Goal: Task Accomplishment & Management: Manage account settings

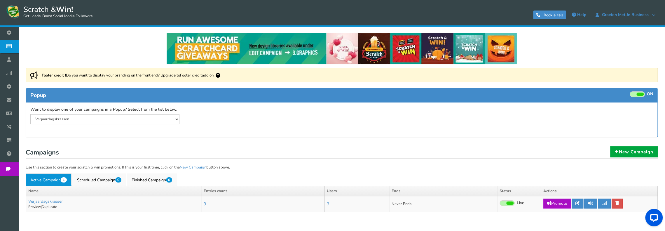
click at [635, 94] on span at bounding box center [637, 94] width 15 height 6
click at [0, 0] on input "ON OFF" at bounding box center [0, 0] width 0 height 0
click at [581, 202] on link at bounding box center [578, 203] width 12 height 10
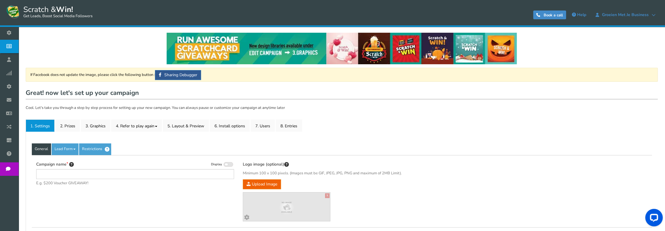
type input "Verjaardagskrassen"
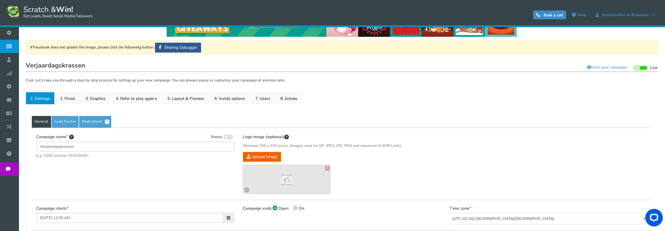
scroll to position [29, 0]
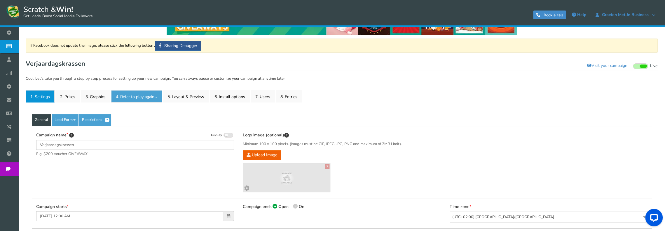
click at [136, 97] on link "4. Refer to play again" at bounding box center [136, 96] width 51 height 12
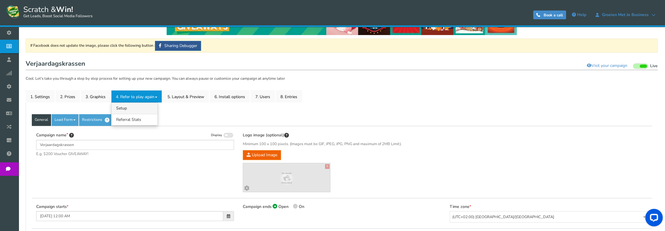
click at [132, 108] on link "4.1 Referrals Setup" at bounding box center [134, 107] width 46 height 11
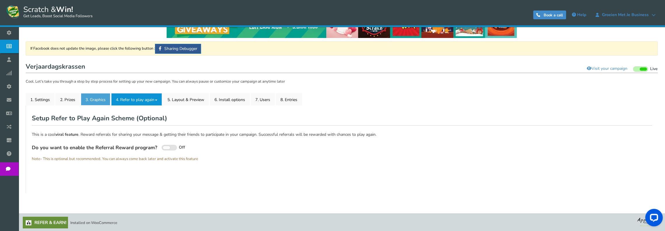
click at [100, 100] on link "3. Graphics" at bounding box center [95, 99] width 29 height 12
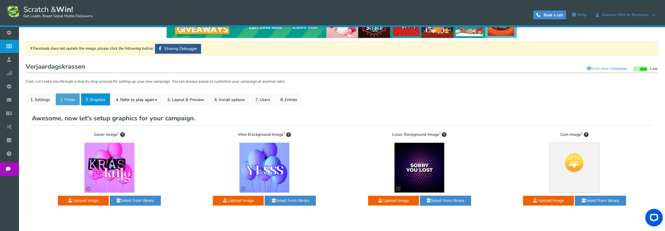
click at [77, 100] on link "2. Prizes" at bounding box center [67, 99] width 25 height 12
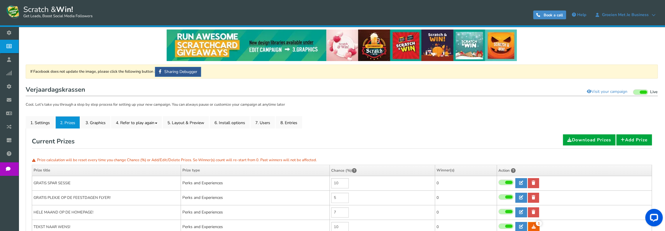
scroll to position [0, 0]
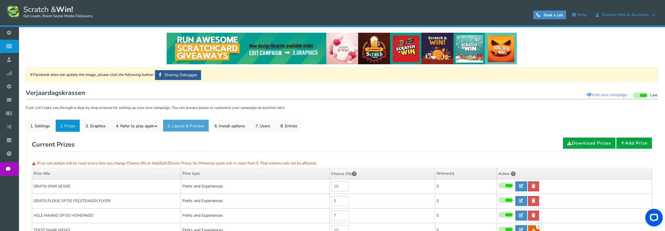
click at [181, 125] on link "5. Layout & Preview" at bounding box center [186, 125] width 46 height 12
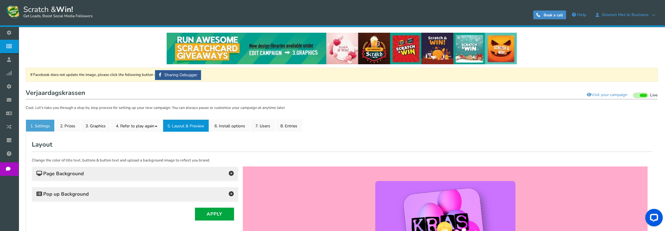
click at [49, 126] on link "1. Settings" at bounding box center [40, 125] width 29 height 12
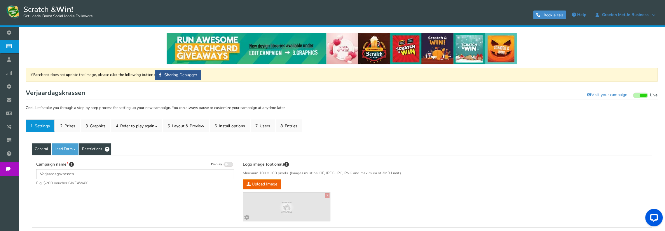
click at [96, 149] on link "Restrictions" at bounding box center [95, 149] width 32 height 12
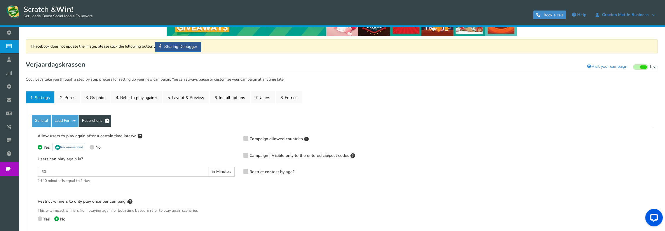
scroll to position [29, 0]
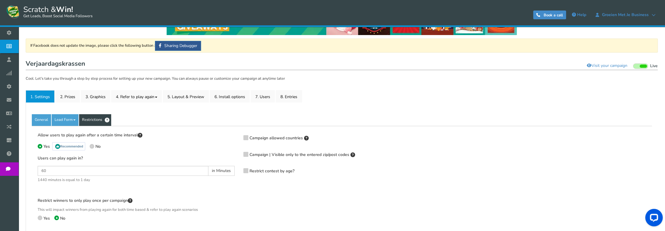
click at [216, 171] on span "in Minutes" at bounding box center [221, 171] width 26 height 10
drag, startPoint x: 51, startPoint y: 171, endPoint x: 40, endPoint y: 171, distance: 10.5
click at [40, 171] on input "60" at bounding box center [123, 171] width 171 height 10
type input "120"
click at [149, 150] on p "Yes Recommended No" at bounding box center [136, 148] width 197 height 10
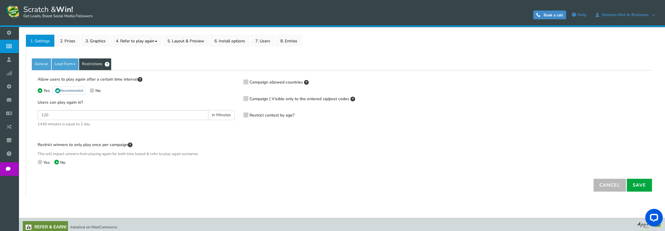
scroll to position [89, 0]
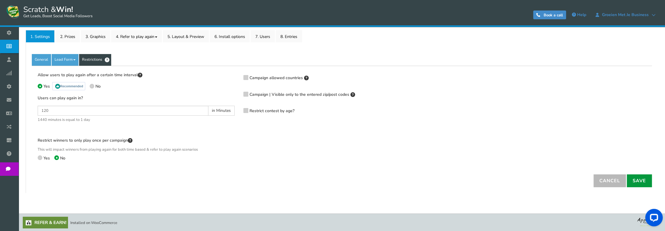
click at [638, 181] on link "Save" at bounding box center [639, 180] width 25 height 13
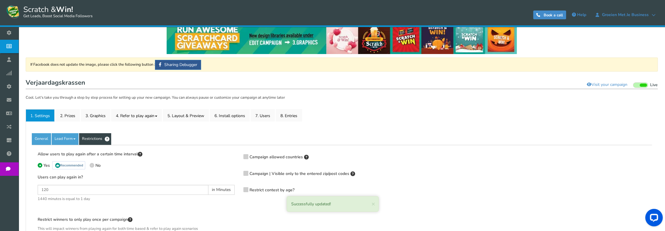
scroll to position [0, 0]
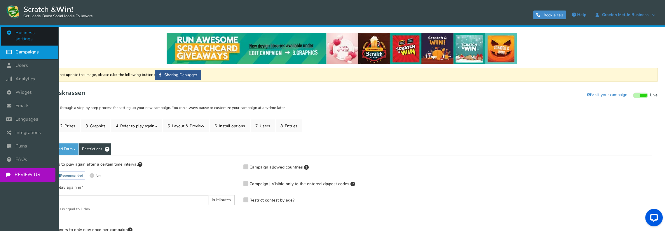
click at [36, 33] on span "Business settings" at bounding box center [33, 36] width 37 height 12
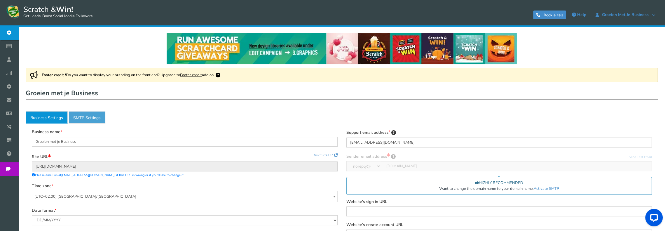
click at [94, 120] on link "Active SMTP Settings" at bounding box center [87, 117] width 37 height 12
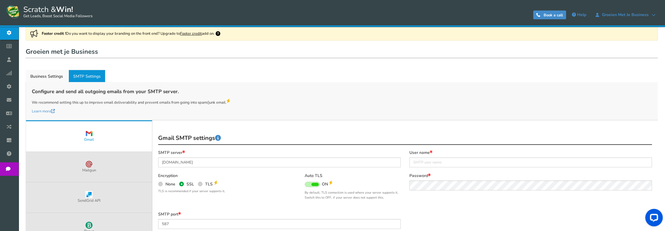
scroll to position [40, 0]
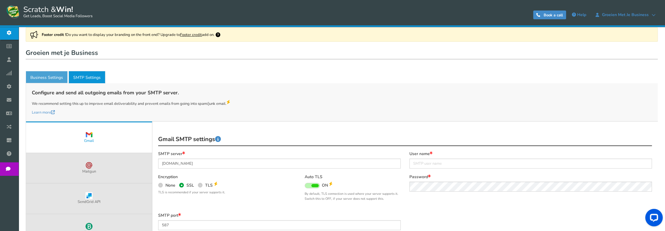
click at [54, 80] on link "Business Settings" at bounding box center [47, 77] width 42 height 12
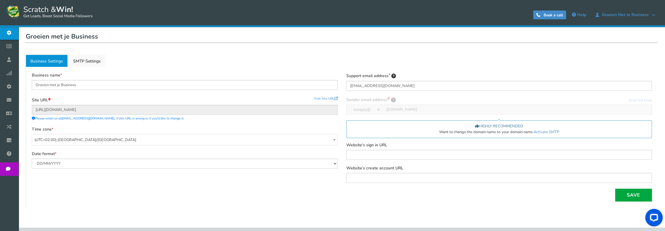
scroll to position [0, 0]
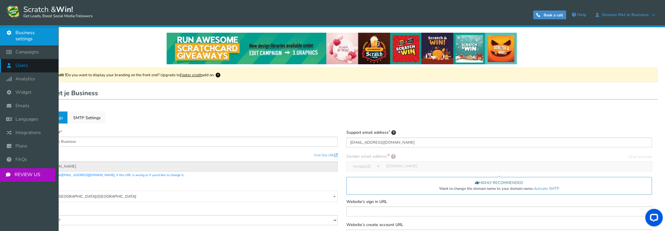
click at [14, 60] on icon at bounding box center [10, 65] width 11 height 13
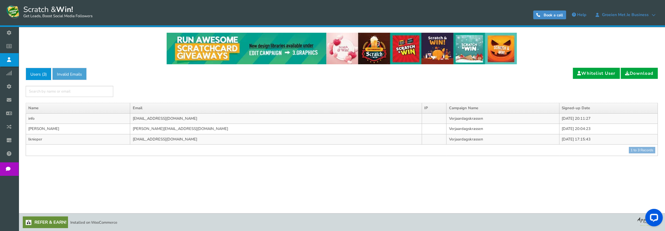
click at [81, 76] on link "Invalid Emails" at bounding box center [69, 74] width 34 height 12
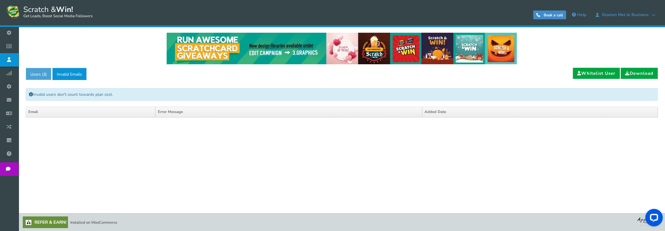
click at [45, 74] on span "3" at bounding box center [44, 74] width 2 height 6
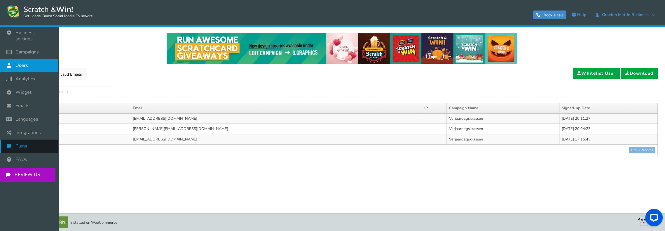
click at [18, 143] on span "Plans" at bounding box center [21, 146] width 12 height 6
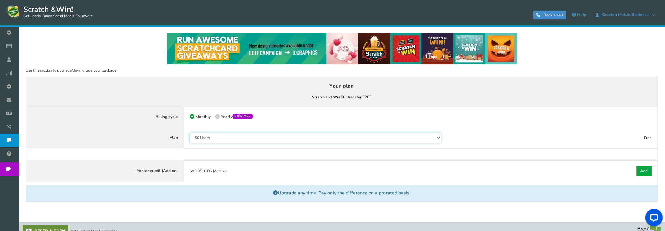
click at [329, 135] on select "50 Users 500 Users 2000 Users 10000 Users 25000 Users Unlimited" at bounding box center [315, 138] width 251 height 10
select select "798"
click at [190, 133] on select "50 Users 500 Users 2000 Users 10000 Users 25000 Users Unlimited" at bounding box center [315, 138] width 251 height 10
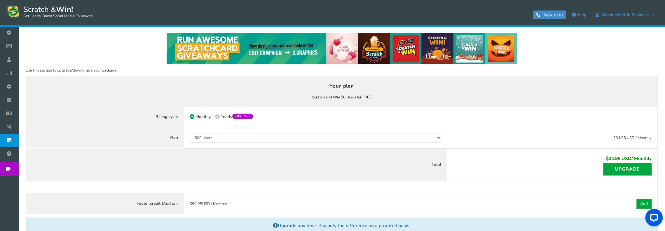
click at [219, 118] on label "50% OFF Limited time offer! Yearly 30% OFF" at bounding box center [234, 117] width 38 height 6
click at [219, 118] on input "50% OFF Limited time offer! Yearly 30% OFF" at bounding box center [217, 117] width 4 height 4
radio input "true"
click at [194, 117] on label "Monthly" at bounding box center [200, 117] width 21 height 6
click at [193, 117] on input "Monthly" at bounding box center [192, 117] width 4 height 4
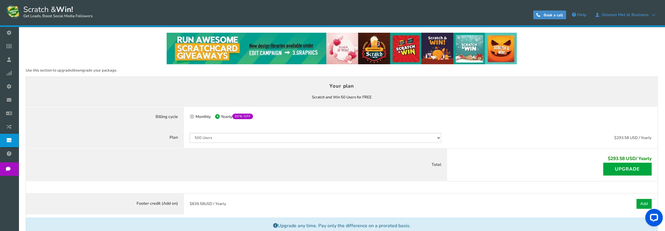
radio input "true"
click at [211, 139] on select "50 Users 500 Users 2000 Users 10000 Users 25000 Users Unlimited" at bounding box center [315, 138] width 251 height 10
click at [190, 136] on select "50 Users 500 Users 2000 Users 10000 Users 25000 Users Unlimited" at bounding box center [315, 138] width 251 height 10
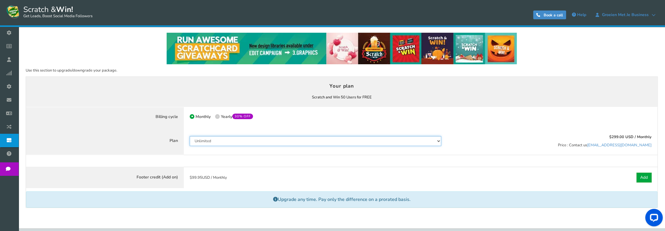
click at [204, 140] on select "50 Users 500 Users 2000 Users 10000 Users 25000 Users Unlimited" at bounding box center [315, 141] width 251 height 10
select select "798"
click at [190, 136] on select "50 Users 500 Users 2000 Users 10000 Users 25000 Users Unlimited" at bounding box center [315, 141] width 251 height 10
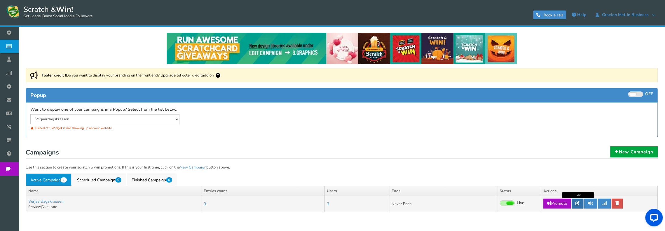
click at [577, 204] on icon at bounding box center [577, 203] width 4 height 4
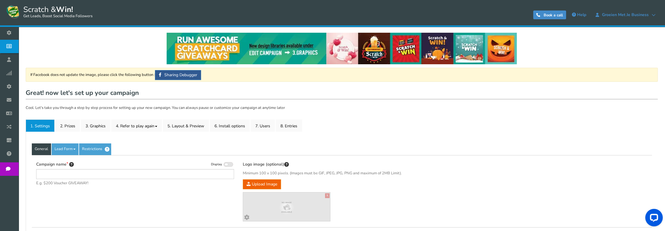
type input "Verjaardagskrassen"
click at [75, 125] on link "2. Prizes" at bounding box center [67, 125] width 25 height 12
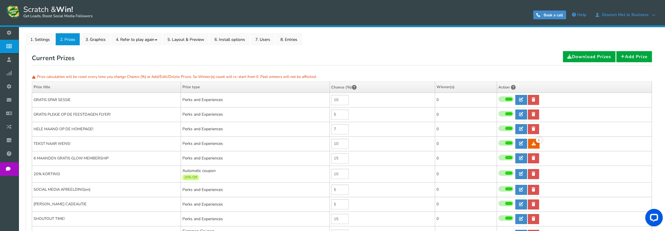
scroll to position [88, 0]
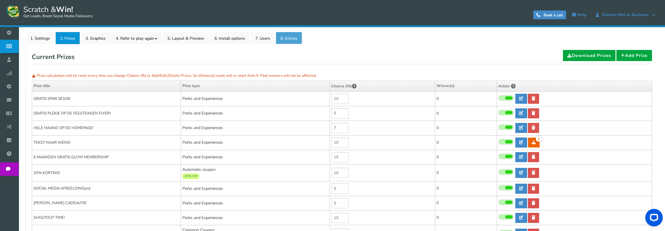
click at [292, 39] on link "8. Entries" at bounding box center [289, 38] width 26 height 12
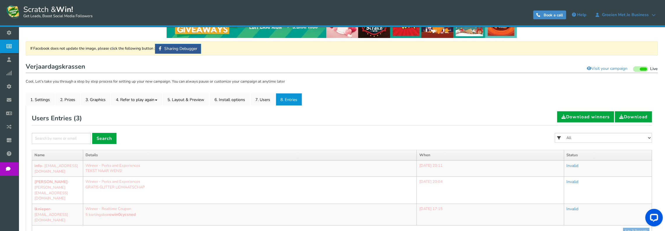
scroll to position [69, 0]
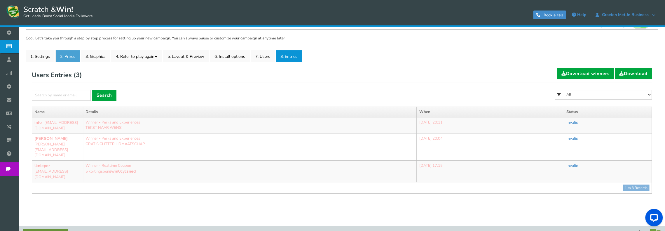
click at [71, 56] on link "2. Prizes" at bounding box center [67, 56] width 25 height 12
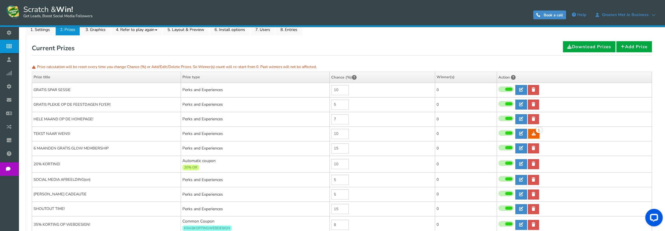
scroll to position [99, 0]
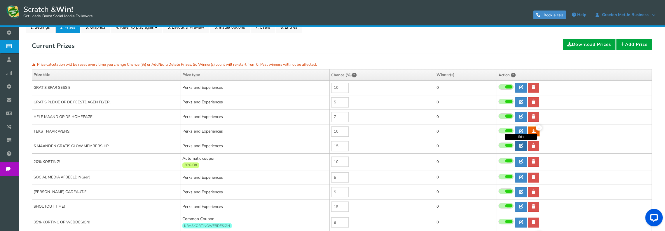
click at [521, 146] on icon at bounding box center [521, 146] width 4 height 4
type input "6 MAANDEN GRATIS GLOW MEMBERSHIP"
type textarea "Ben jij nog geen member, maar heb je wel een eigen business, blog, of leuk init…"
select select "Reward"
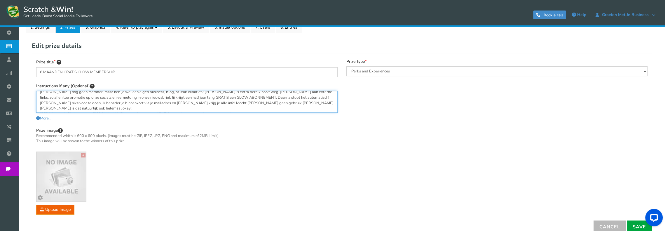
scroll to position [0, 0]
drag, startPoint x: 198, startPoint y: 106, endPoint x: 38, endPoint y: 90, distance: 161.3
click at [38, 90] on div "Instructions if any (Optional) Ben jij nog geen member, maar heb je wel een eig…" at bounding box center [186, 102] width 301 height 39
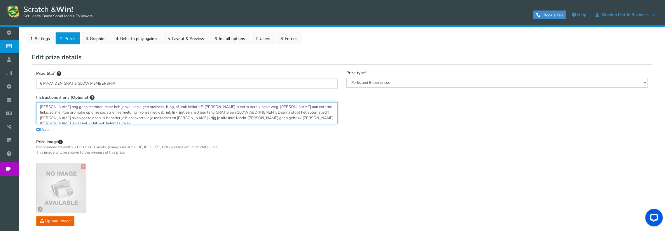
scroll to position [69, 0]
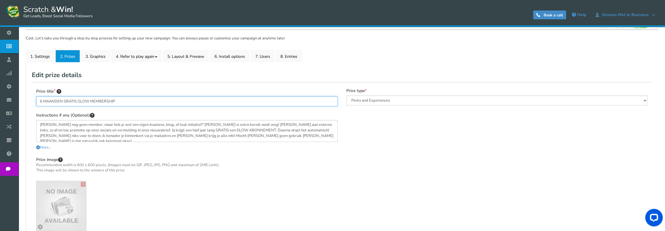
drag, startPoint x: 149, startPoint y: 104, endPoint x: 37, endPoint y: 101, distance: 111.8
click at [37, 101] on input "6 MAANDEN GRATIS GLOW MEMBERSHIP" at bounding box center [186, 101] width 301 height 10
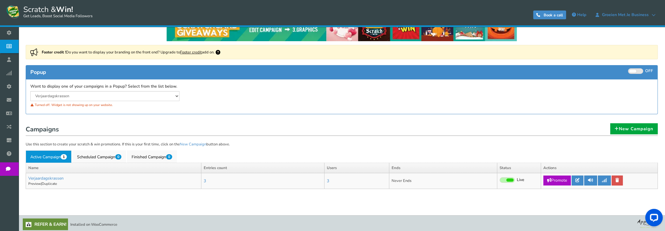
scroll to position [25, 0]
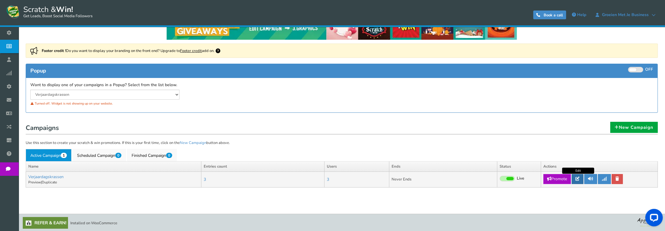
click at [575, 180] on link at bounding box center [578, 179] width 12 height 10
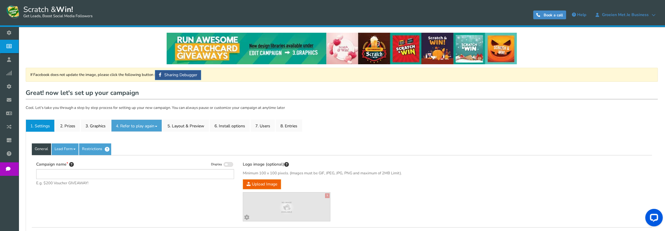
type input "Verjaardagskrassen"
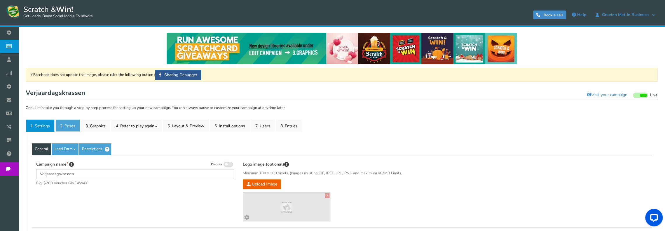
click at [72, 126] on link "2. Prizes" at bounding box center [67, 125] width 25 height 12
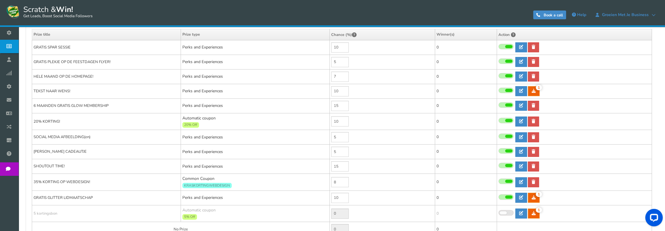
scroll to position [146, 0]
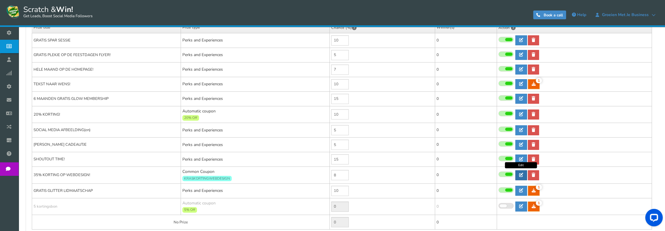
click at [518, 174] on link at bounding box center [521, 175] width 12 height 10
type input "35% KORTING OP WEBDESIGN!"
type textarea "En dat is nogal wat! Uiteraard niet geldig met terugwerkende kracht, maar als i…"
select select "Common"
type input "KRASKORTINGWEBDESIGN"
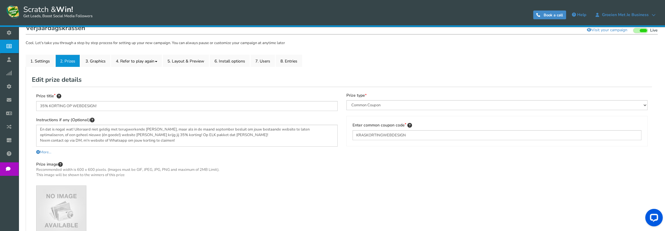
scroll to position [58, 0]
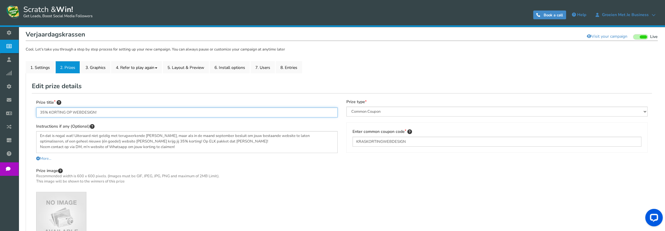
drag, startPoint x: 109, startPoint y: 110, endPoint x: 37, endPoint y: 111, distance: 71.5
click at [37, 111] on input "35% KORTING OP WEBDESIGN!" at bounding box center [186, 112] width 301 height 10
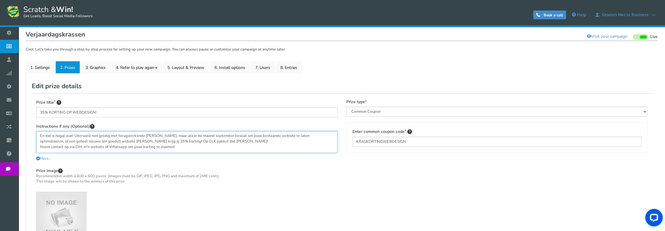
drag, startPoint x: 192, startPoint y: 149, endPoint x: 36, endPoint y: 135, distance: 156.4
click at [36, 135] on textarea "En dat is nogal wat! Uiteraard niet geldig met terugwerkende kracht, maar als i…" at bounding box center [186, 142] width 301 height 22
click at [127, 136] on textarea "En dat is nogal wat! Uiteraard niet geldig met terugwerkende kracht, maar als i…" at bounding box center [186, 142] width 301 height 22
click at [172, 134] on textarea "En dat is nogal wat! Uiteraard niet geldig met terugwerkende kracht, maar als i…" at bounding box center [186, 142] width 301 height 22
click at [216, 142] on textarea "En dat is nogal wat! Uiteraard niet geldig met terugwerkende kracht, maar als j…" at bounding box center [186, 142] width 301 height 22
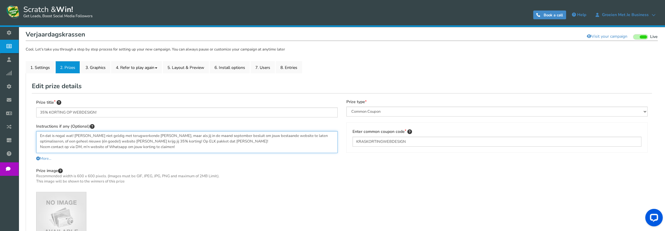
paste textarea "(uitvoer hoeft NIET in september te zijn hoor)"
type textarea "En dat is nogal wat! Uiteraard niet geldig met terugwerkende kracht, maar als j…"
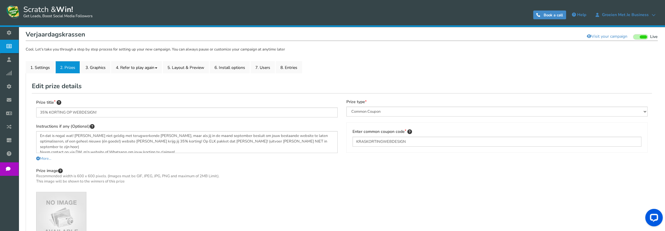
click at [67, 68] on link "2. Prizes" at bounding box center [67, 67] width 25 height 12
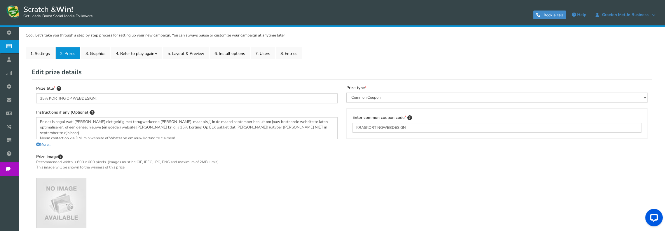
scroll to position [146, 0]
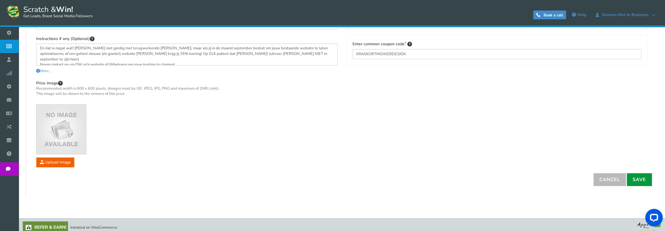
click at [635, 179] on link "Save" at bounding box center [639, 179] width 25 height 13
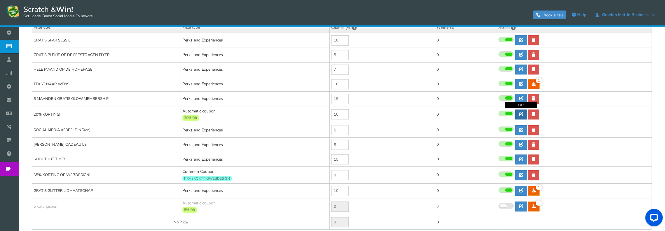
click at [520, 115] on icon at bounding box center [521, 114] width 4 height 4
type input "20% KORTING!"
type textarea "Heel simpel, op ALLES in de shop, downloads, initiatieven en diensten krijg jij…"
type input "20"
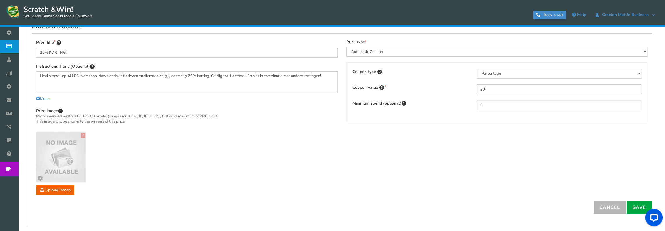
scroll to position [117, 0]
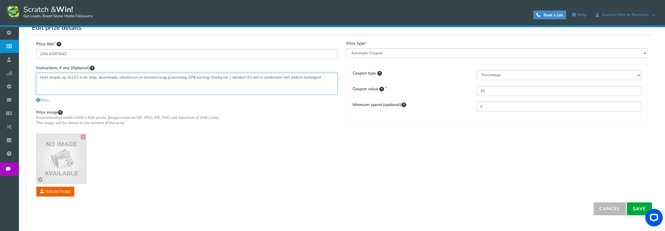
click at [115, 78] on textarea "Heel simpel, op ALLES in de shop, downloads, initiatieven en diensten krijg jij…" at bounding box center [186, 84] width 301 height 22
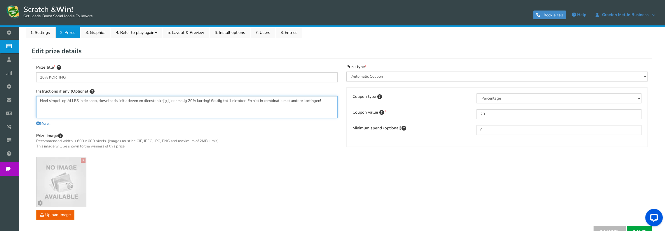
scroll to position [0, 0]
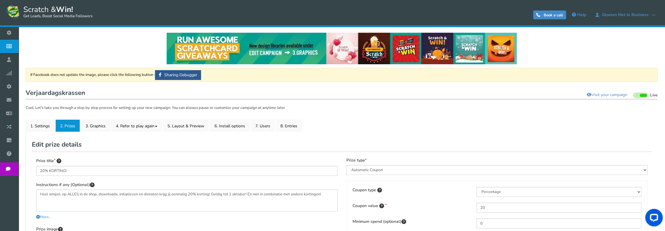
click at [72, 125] on link "2. Prizes" at bounding box center [67, 125] width 25 height 12
click at [71, 126] on link "2. Prizes" at bounding box center [67, 125] width 25 height 12
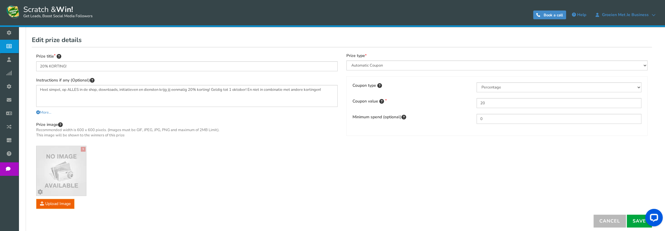
scroll to position [117, 0]
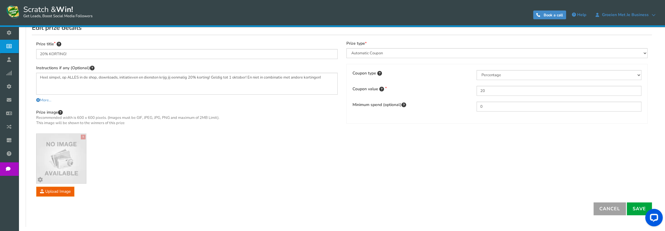
click at [601, 212] on link "Cancel" at bounding box center [609, 208] width 32 height 13
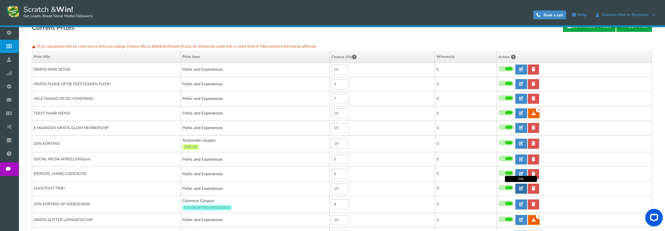
click at [520, 189] on link at bounding box center [521, 189] width 12 height 10
type input "SHOUTOUT TIME!"
type textarea "Yesss, jij wint een lekkere uitgebreide SHOUTOUT! van jouw business op mijn soc…"
select select "Reward"
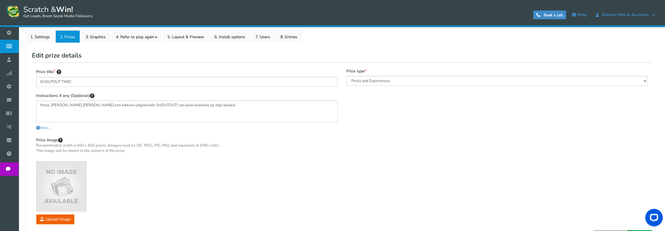
scroll to position [88, 0]
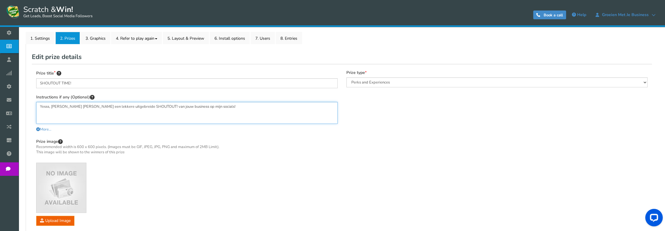
drag, startPoint x: 203, startPoint y: 106, endPoint x: 38, endPoint y: 104, distance: 165.1
click at [38, 104] on textarea "Yesss, jij wint een lekkere uitgebreide SHOUTOUT! van jouw business op mijn soc…" at bounding box center [186, 113] width 301 height 22
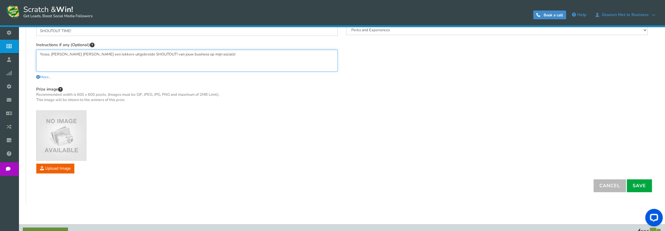
scroll to position [150, 0]
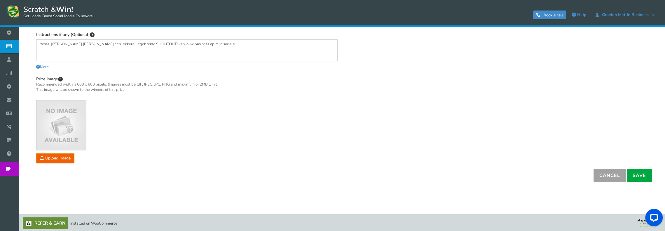
click at [618, 178] on link "Cancel" at bounding box center [609, 175] width 32 height 13
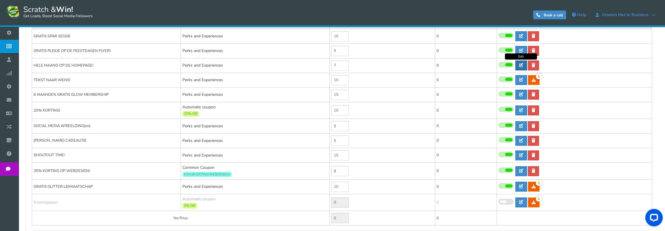
click at [520, 63] on icon at bounding box center [521, 65] width 4 height 4
type input "HELE MAAND OP DE HOMEPAGE!"
type textarea "Hoe tof is dat? Jij pronkt de HELE maand september met jouw shop, blog, foto, o…"
select select "Reward"
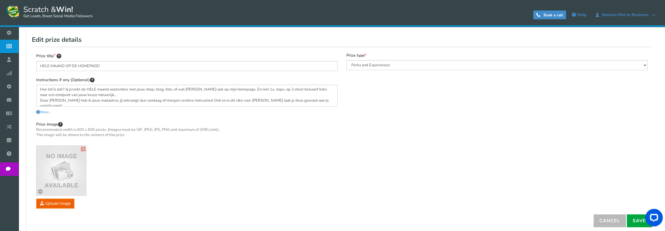
scroll to position [62, 0]
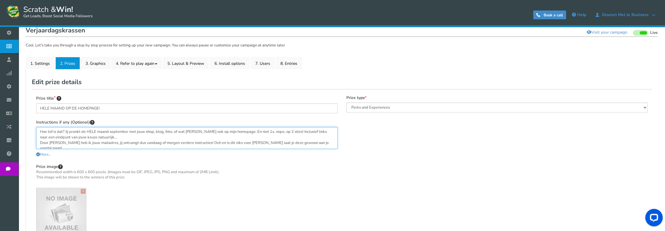
drag, startPoint x: 326, startPoint y: 143, endPoint x: 38, endPoint y: 131, distance: 287.9
click at [38, 131] on textarea "Hoe tof is dat? Jij pronkt de HELE maand september met jouw shop, blog, foto, o…" at bounding box center [186, 138] width 301 height 22
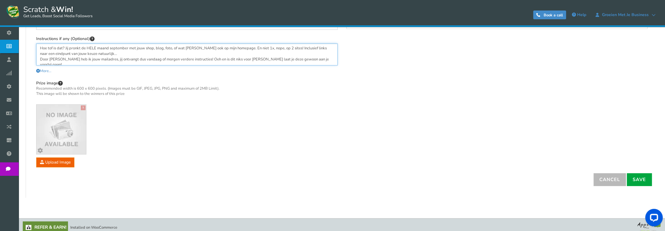
scroll to position [150, 0]
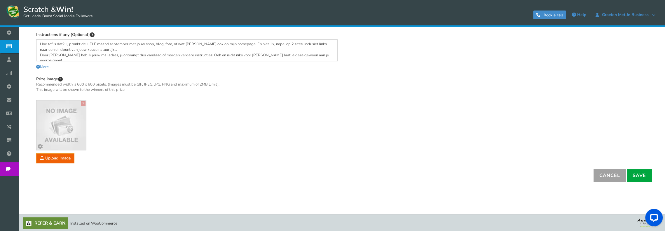
click at [607, 171] on link "Cancel" at bounding box center [609, 175] width 32 height 13
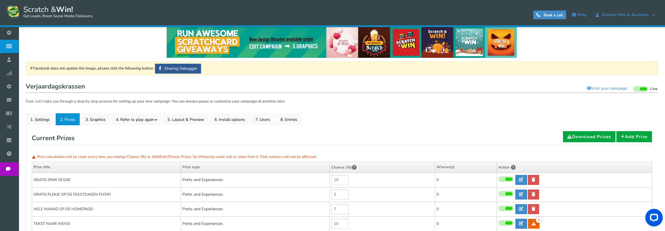
scroll to position [4, 0]
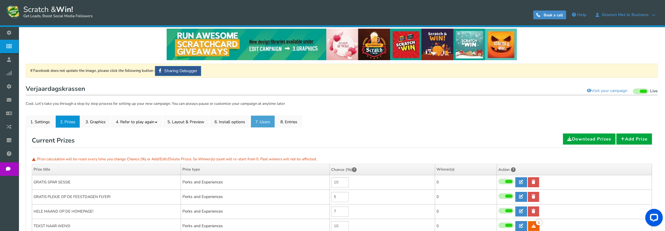
click at [255, 124] on link "7. Users" at bounding box center [263, 121] width 24 height 12
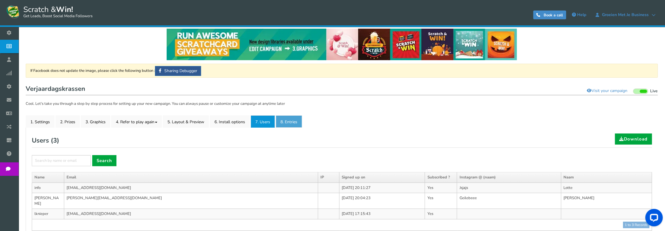
click at [293, 124] on link "8. Entries" at bounding box center [289, 121] width 26 height 12
